Goal: Task Accomplishment & Management: Complete application form

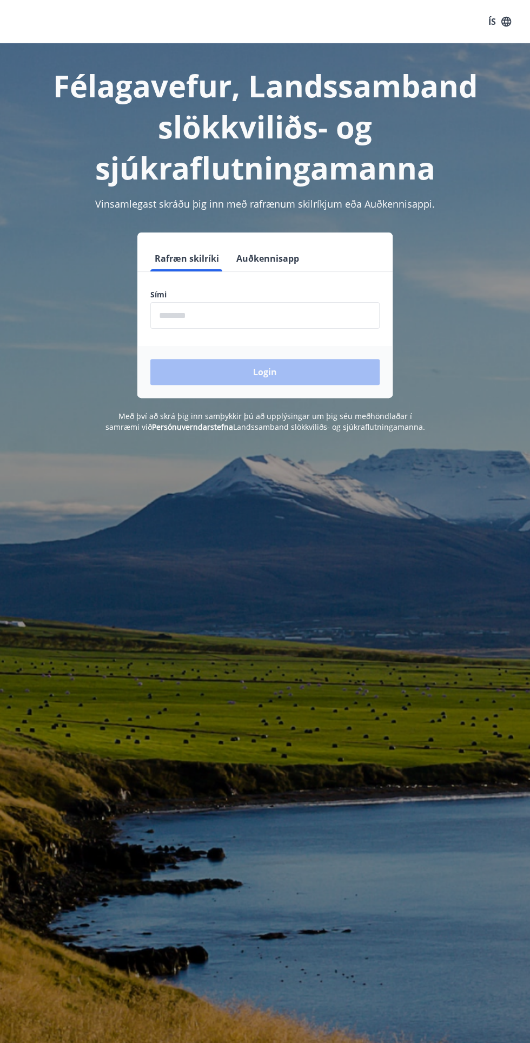
click at [357, 316] on input "phone" at bounding box center [264, 315] width 229 height 26
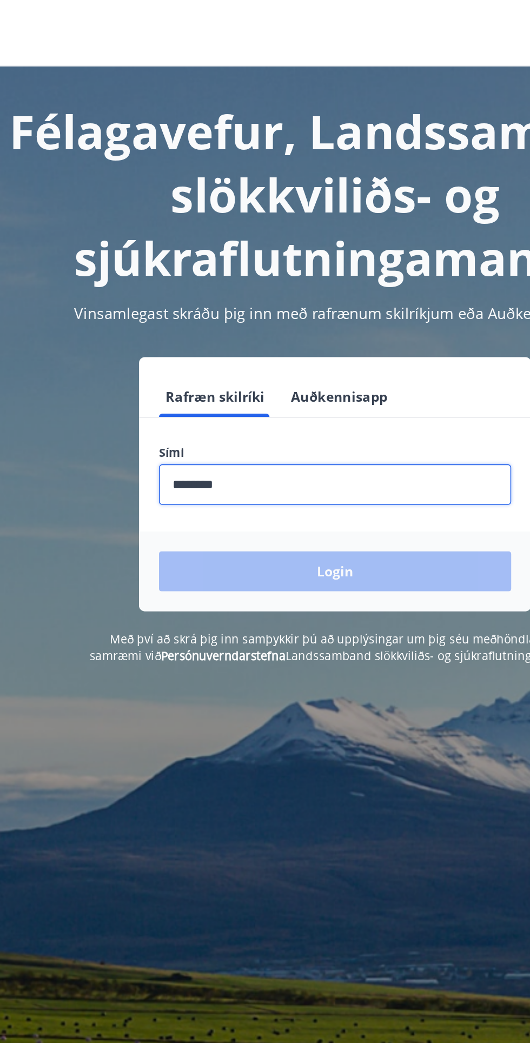
click at [293, 320] on input "phone" at bounding box center [264, 315] width 229 height 26
type input "********"
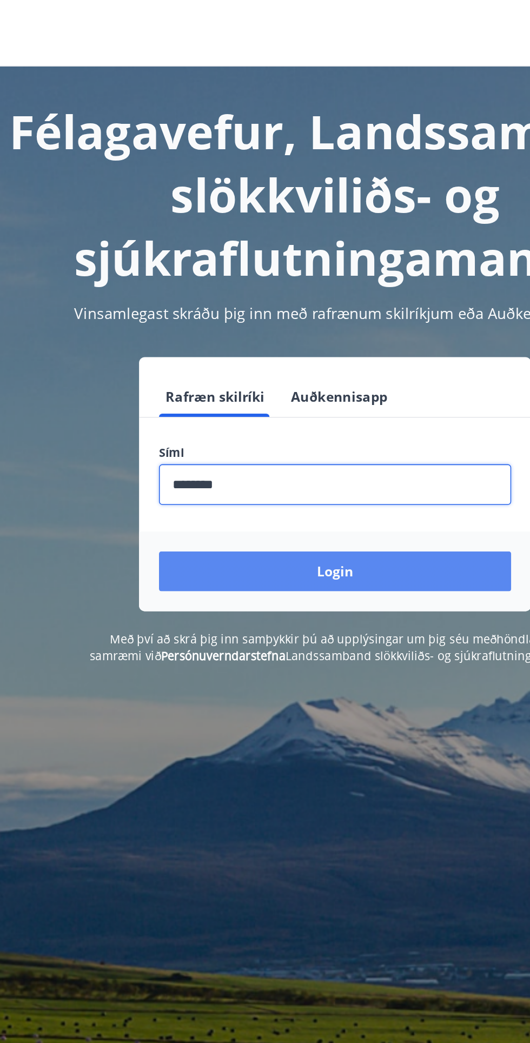
click at [312, 381] on button "Login" at bounding box center [264, 372] width 229 height 26
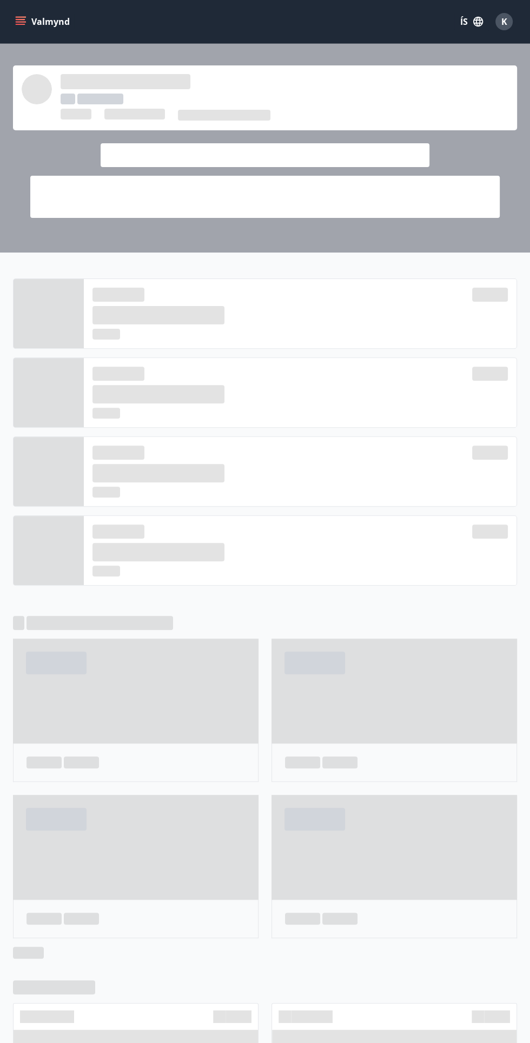
click at [18, 24] on icon "menu" at bounding box center [21, 24] width 10 height 1
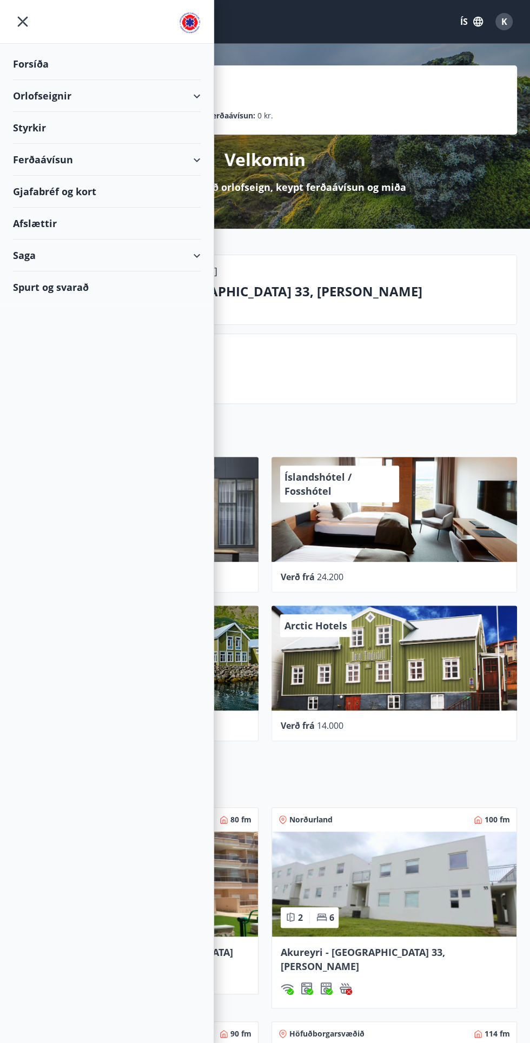
click at [86, 80] on div "Styrkir" at bounding box center [107, 64] width 188 height 32
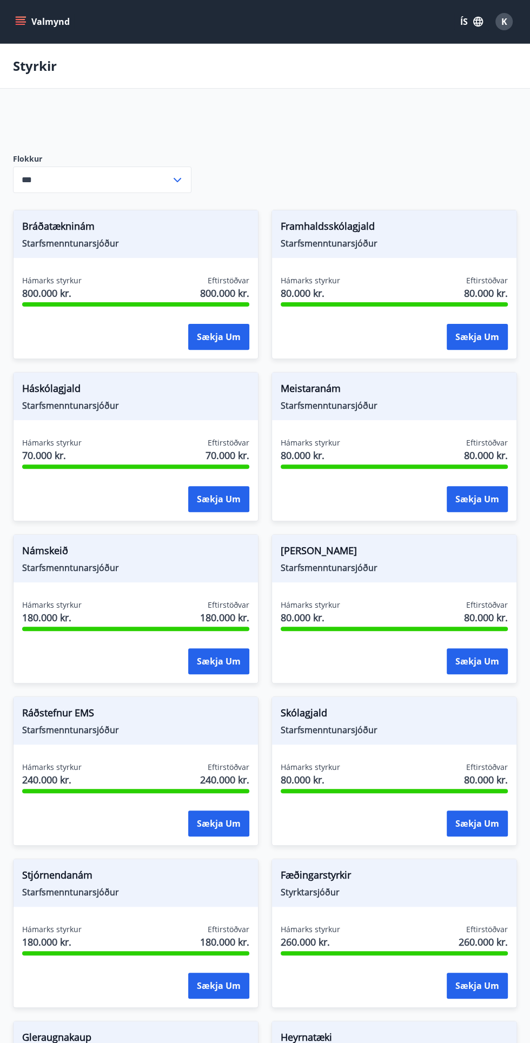
type input "***"
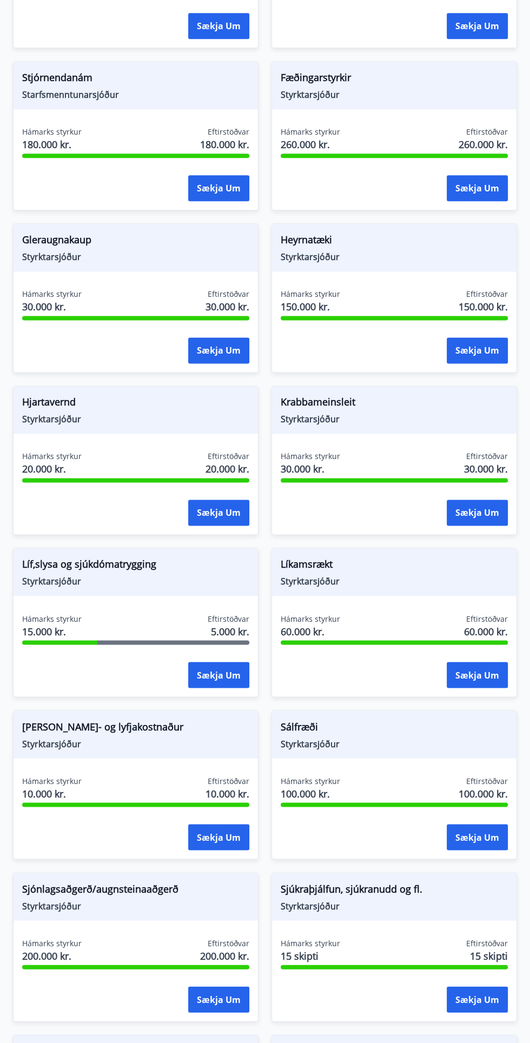
scroll to position [799, 0]
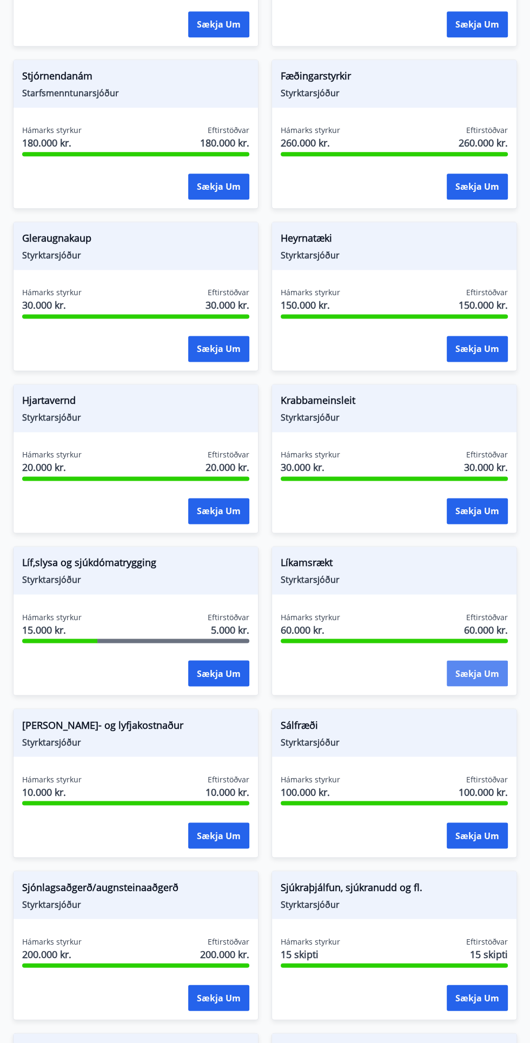
click at [486, 670] on button "Sækja um" at bounding box center [476, 673] width 61 height 26
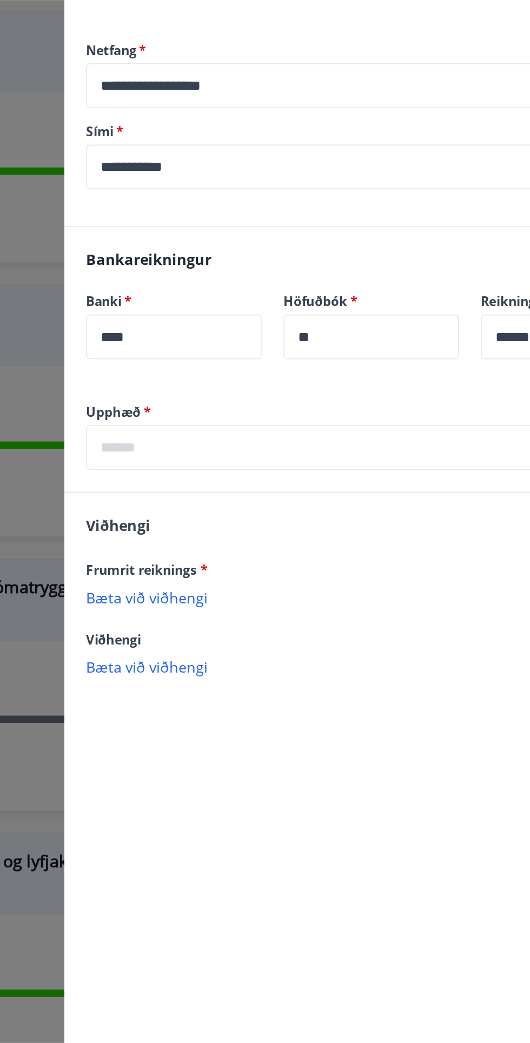
click at [366, 470] on input "text" at bounding box center [334, 479] width 363 height 26
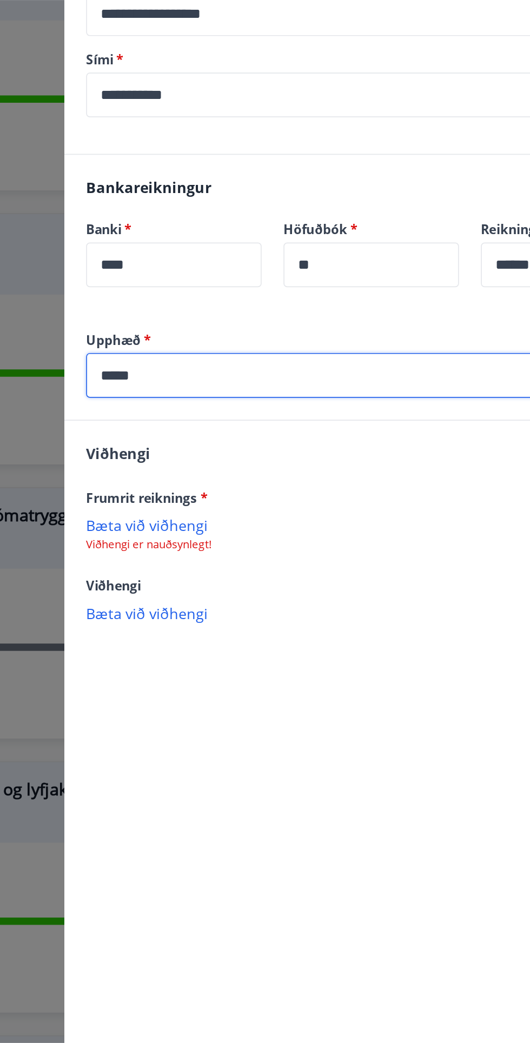
scroll to position [58, 0]
type input "*****"
click at [200, 563] on p "Bæta við viðhengi" at bounding box center [334, 568] width 363 height 11
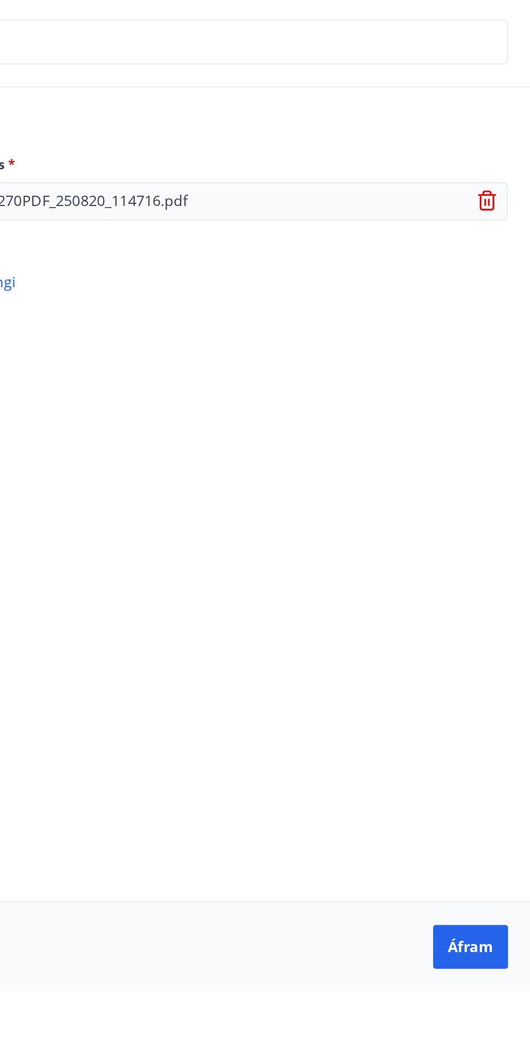
scroll to position [0, 0]
click at [498, 1028] on button "Áfram" at bounding box center [494, 1015] width 44 height 26
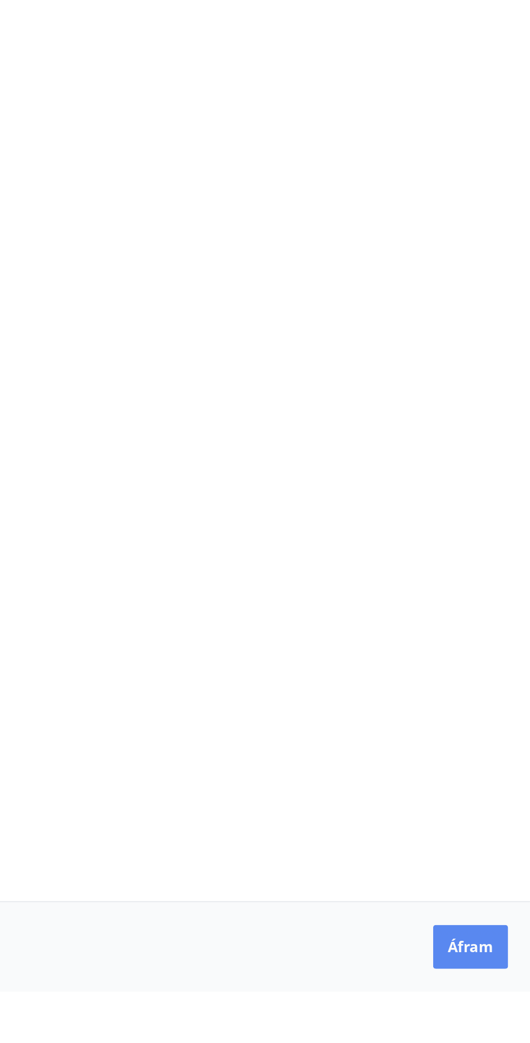
click at [495, 1028] on button "Áfram" at bounding box center [494, 1015] width 44 height 26
